Goal: Transaction & Acquisition: Purchase product/service

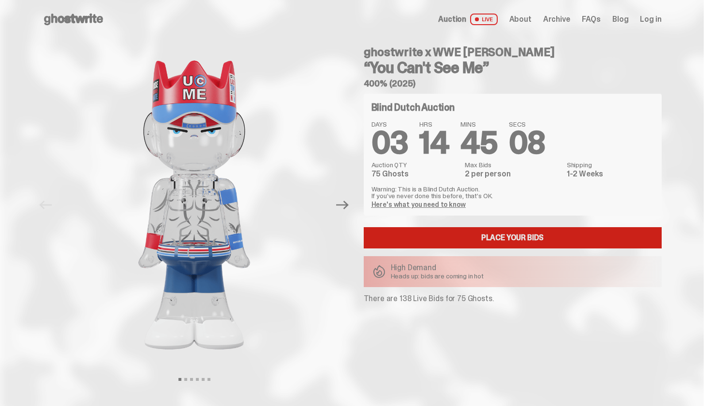
click at [423, 238] on link "Place your Bids" at bounding box center [513, 237] width 298 height 21
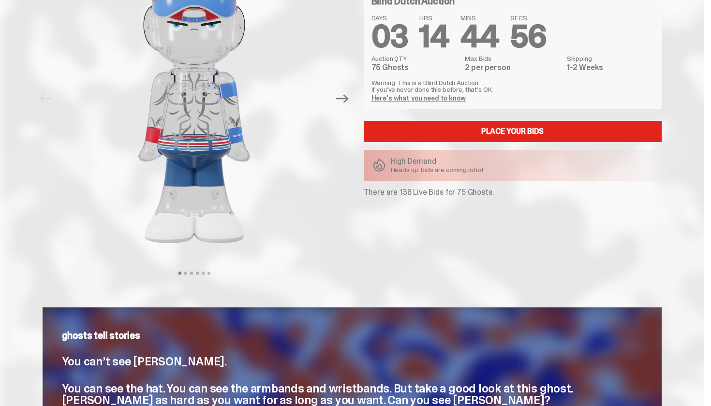
scroll to position [106, 0]
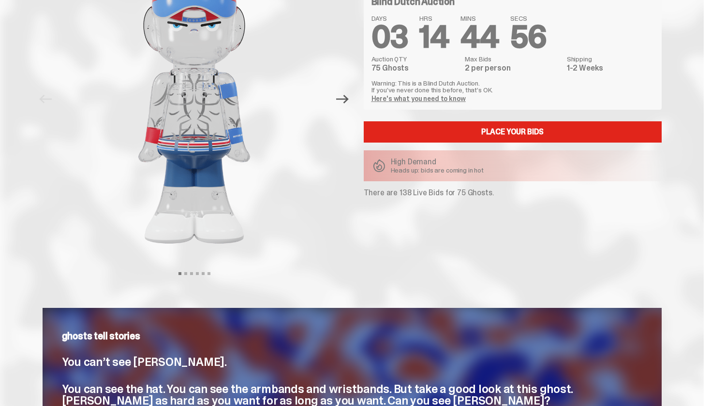
click at [344, 101] on icon "Next" at bounding box center [342, 99] width 13 height 13
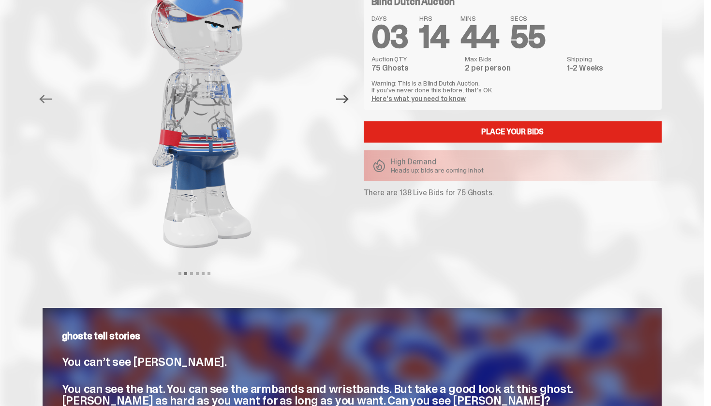
click at [344, 101] on icon "Next" at bounding box center [342, 99] width 13 height 13
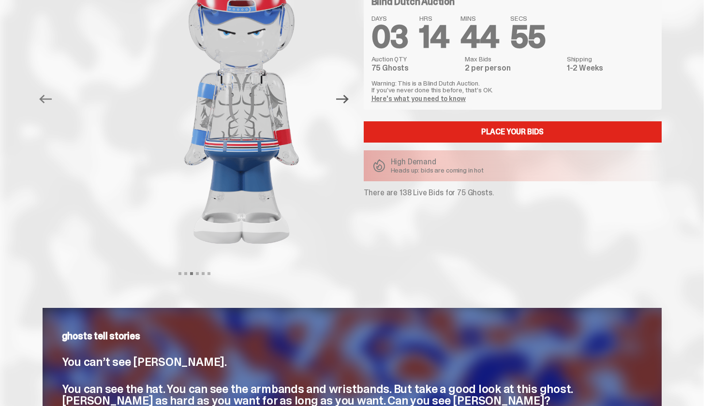
click at [344, 101] on icon "Next" at bounding box center [342, 99] width 13 height 13
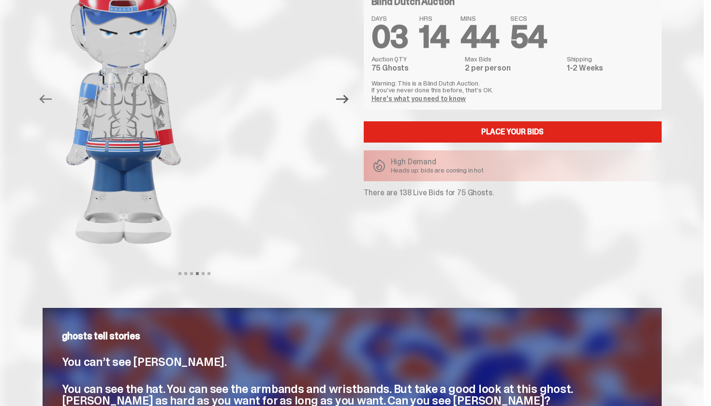
click at [344, 101] on icon "Next" at bounding box center [342, 99] width 13 height 13
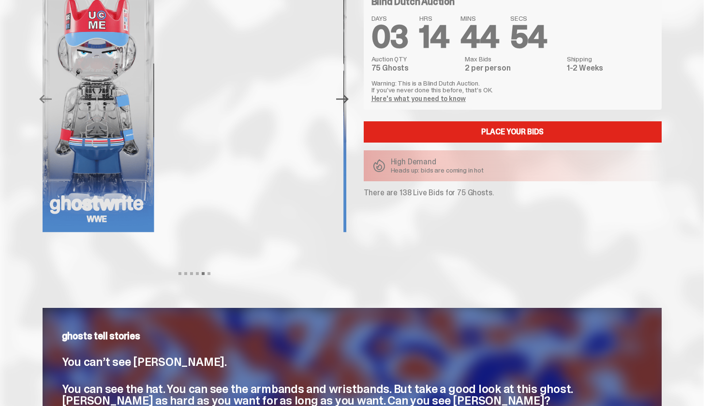
click at [344, 101] on icon "Next" at bounding box center [342, 99] width 13 height 13
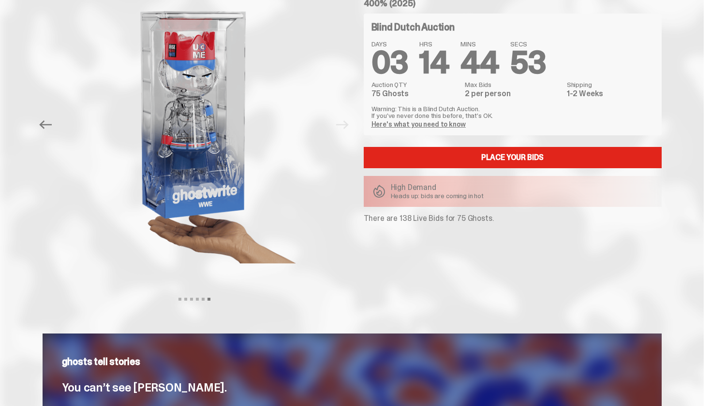
scroll to position [76, 0]
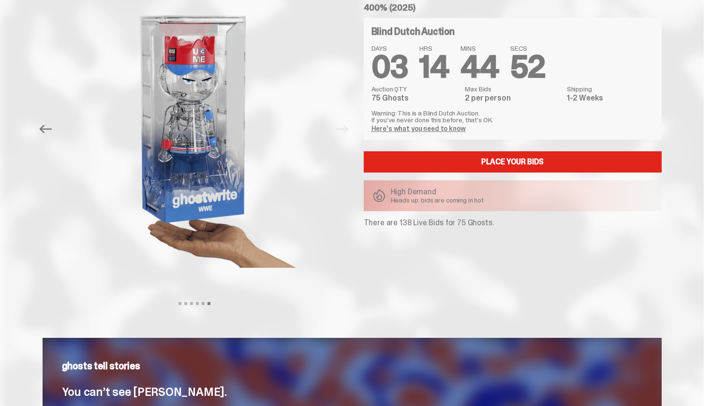
click at [345, 110] on div at bounding box center [195, 129] width 304 height 333
click at [328, 130] on img at bounding box center [194, 129] width 266 height 333
click at [341, 138] on div at bounding box center [195, 129] width 304 height 333
click at [44, 132] on icon "Previous" at bounding box center [45, 129] width 13 height 13
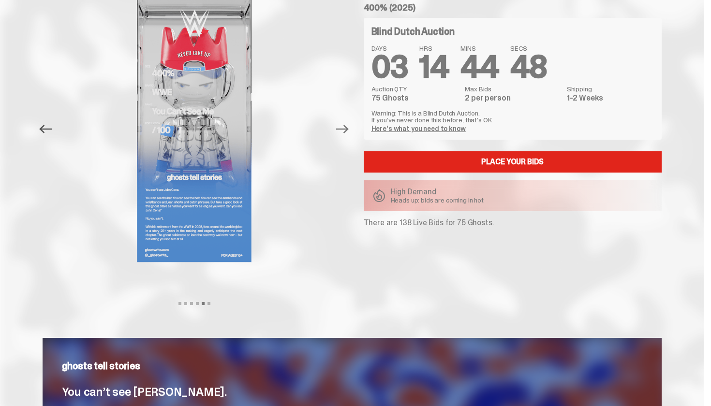
click at [44, 132] on icon "Previous" at bounding box center [45, 129] width 13 height 13
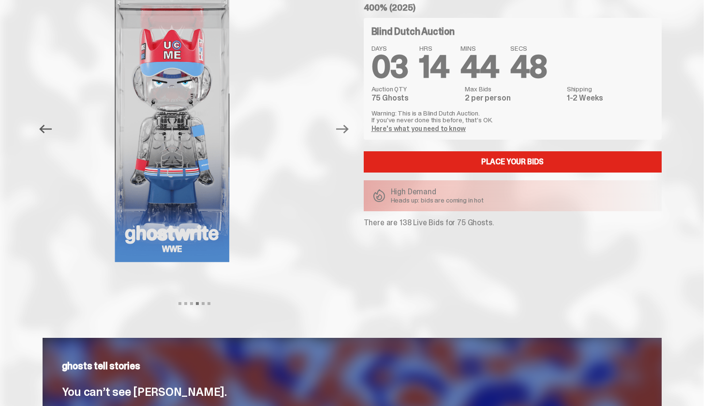
click at [44, 132] on icon "Previous" at bounding box center [45, 129] width 13 height 13
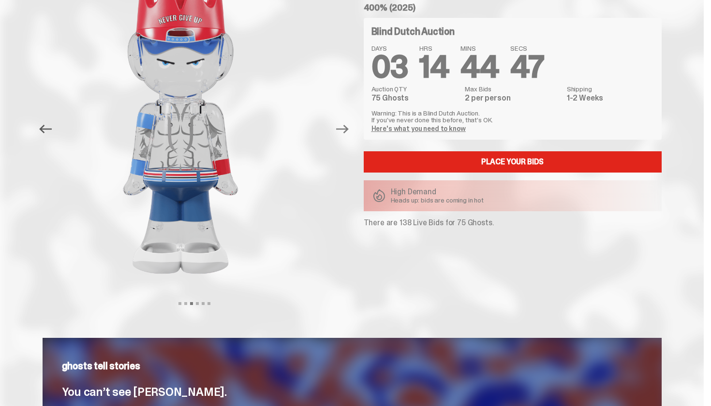
click at [44, 132] on icon "Previous" at bounding box center [45, 129] width 13 height 13
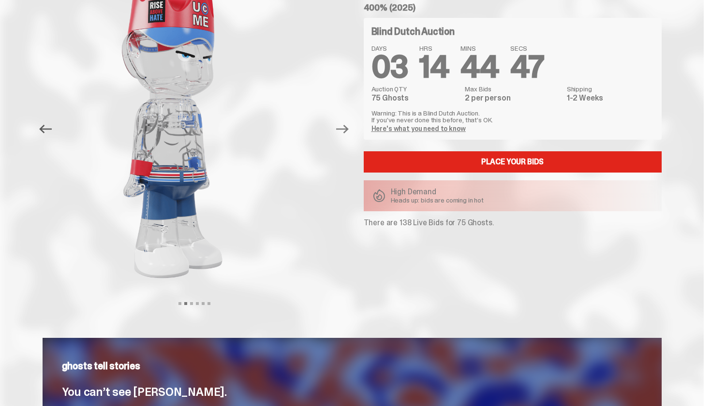
click at [44, 132] on icon "Previous" at bounding box center [45, 129] width 13 height 13
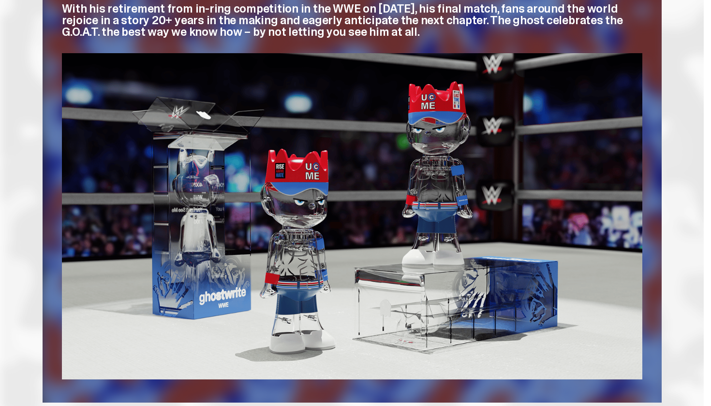
scroll to position [404, 0]
